Goal: Information Seeking & Learning: Learn about a topic

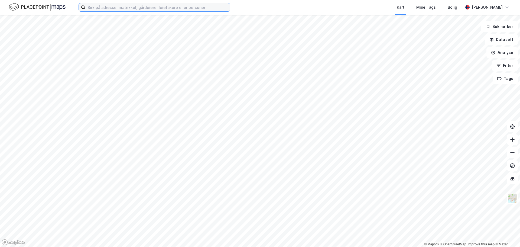
click at [131, 6] on input at bounding box center [157, 7] width 145 height 8
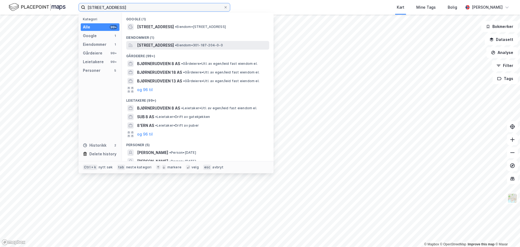
type input "[STREET_ADDRESS]"
click at [163, 47] on span "[STREET_ADDRESS]" at bounding box center [155, 45] width 37 height 6
